Goal: Information Seeking & Learning: Learn about a topic

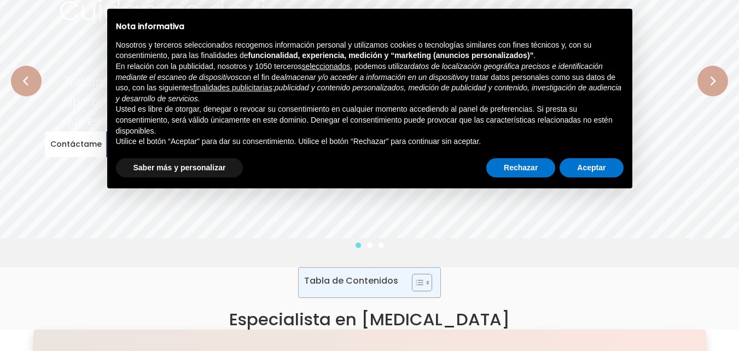
scroll to position [55, 0]
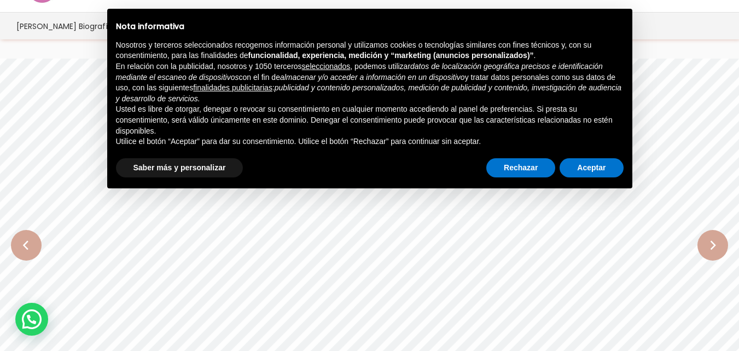
click at [32, 249] on rs-arrow at bounding box center [26, 245] width 31 height 31
click at [710, 241] on rs-arrow at bounding box center [713, 245] width 31 height 31
click at [705, 243] on rs-arrow at bounding box center [713, 245] width 31 height 31
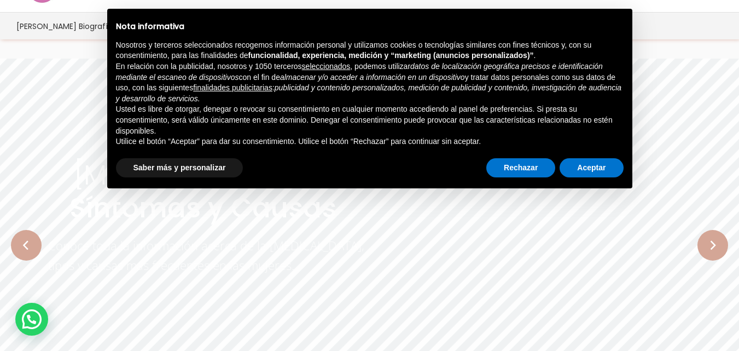
click at [707, 245] on rs-arrow at bounding box center [713, 245] width 31 height 31
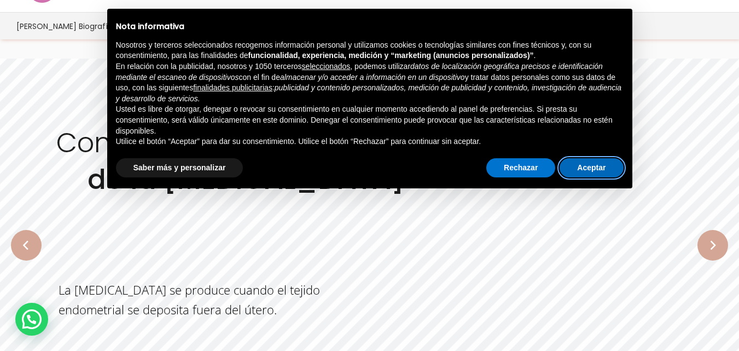
click at [577, 169] on button "Aceptar" at bounding box center [591, 168] width 63 height 20
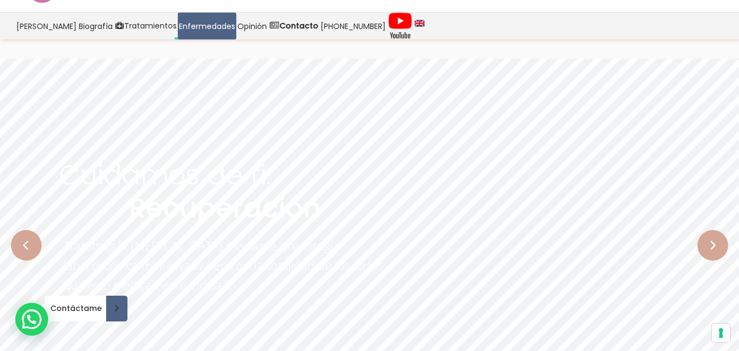
click at [712, 247] on rs-arrow at bounding box center [713, 245] width 31 height 31
